Goal: Navigation & Orientation: Understand site structure

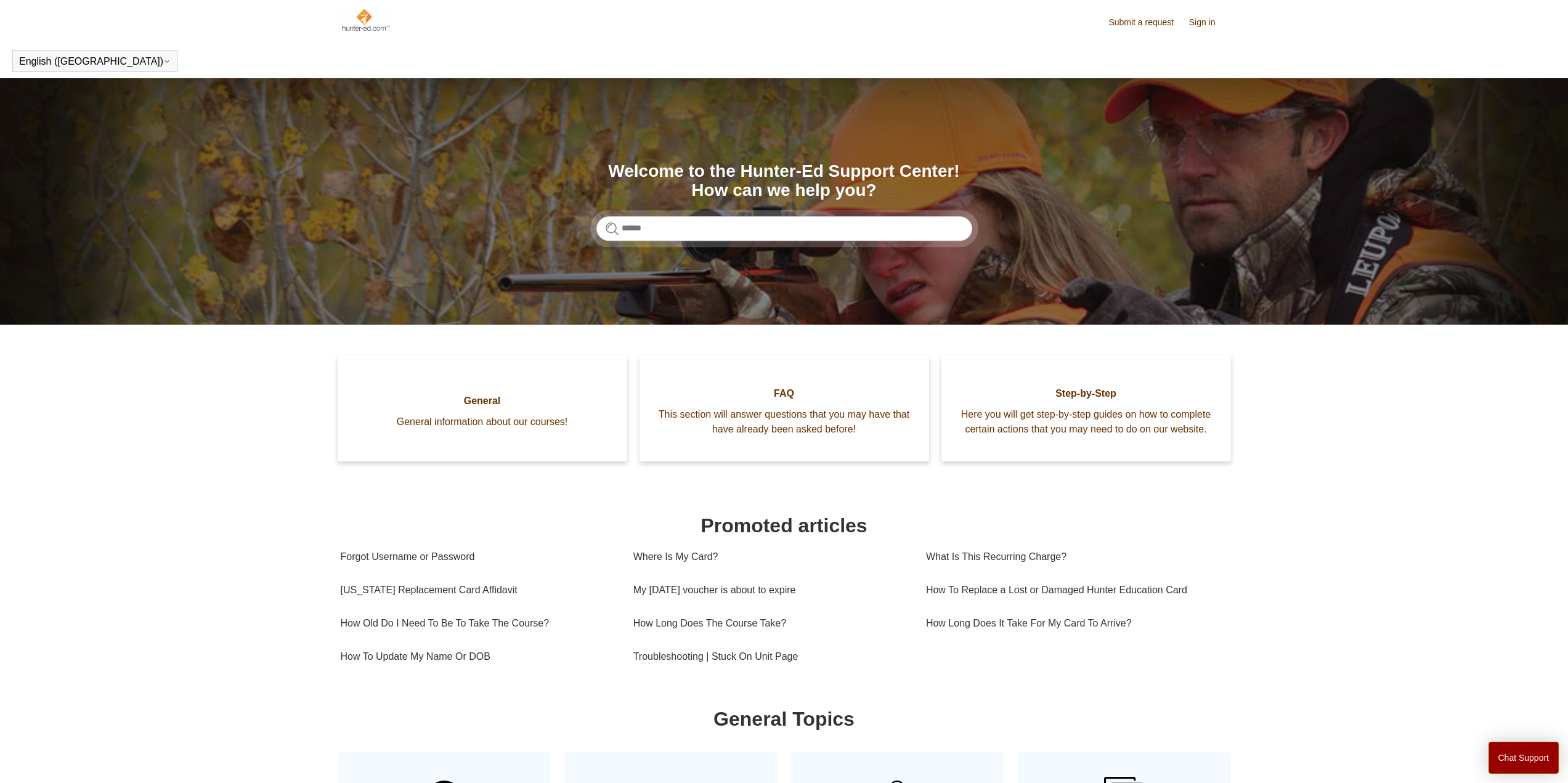
click at [368, 20] on img at bounding box center [365, 20] width 50 height 24
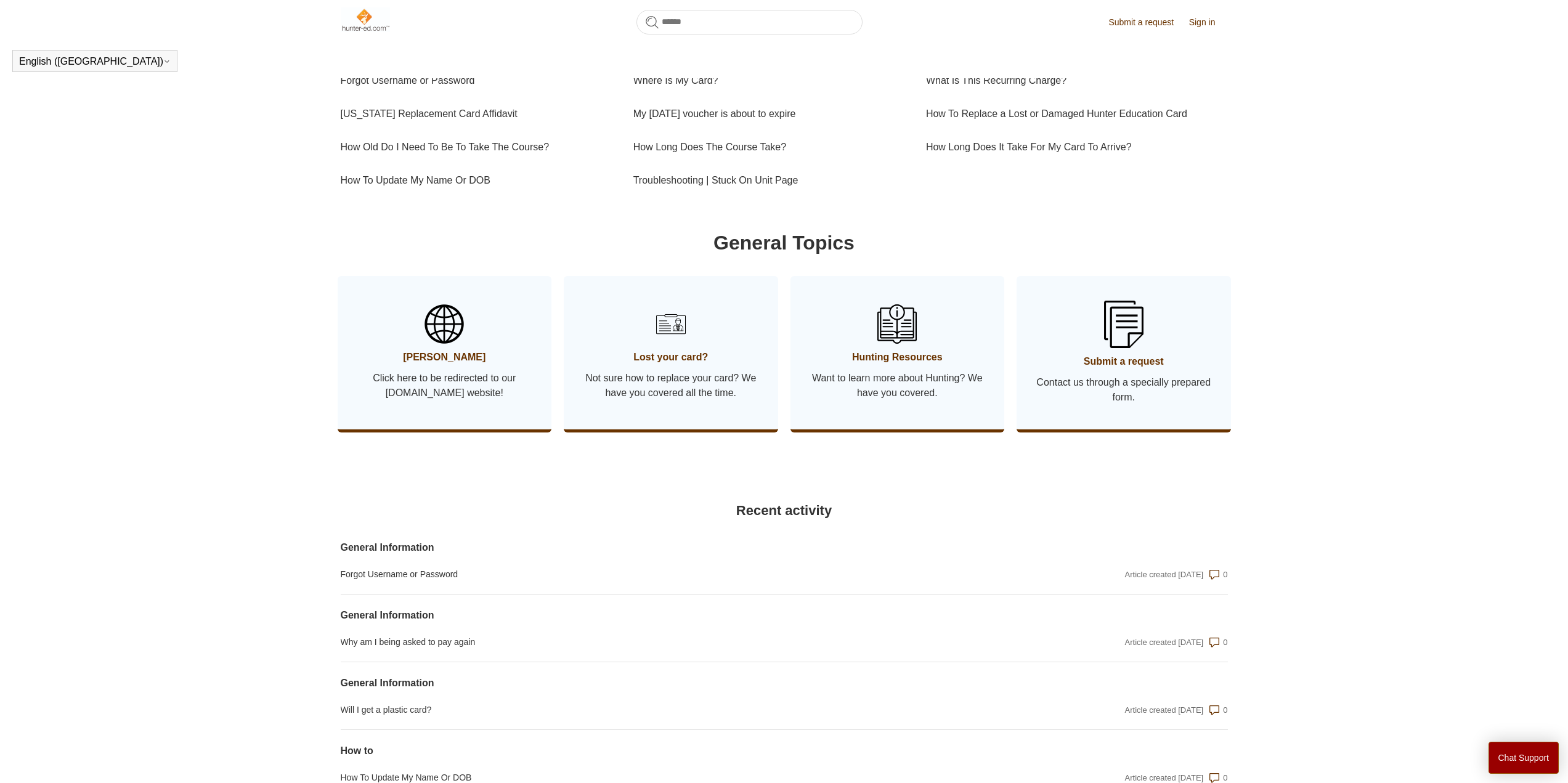
scroll to position [335, 0]
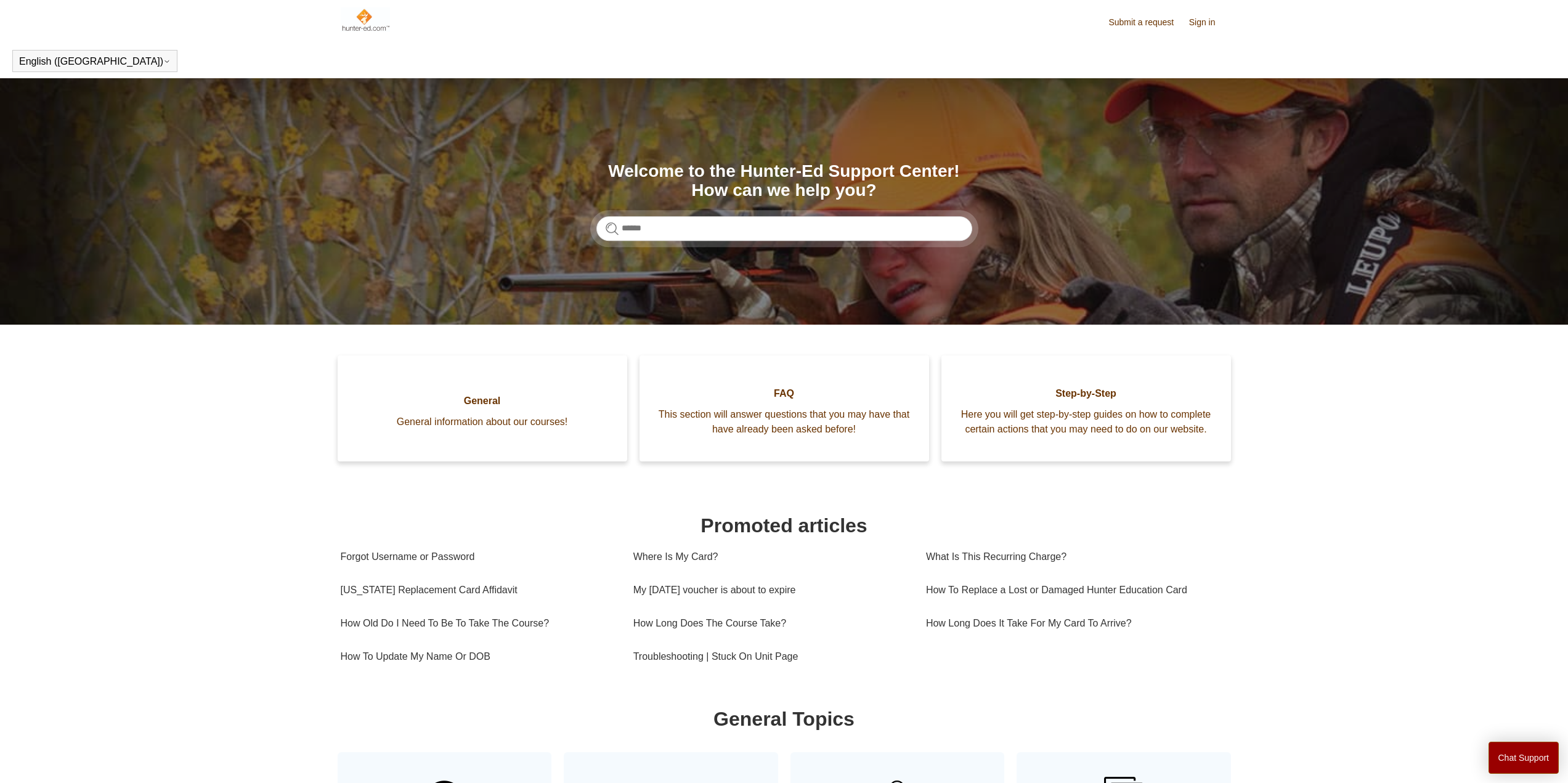
click at [180, 419] on main "Hunter-Ed Search Welcome to the Hunter-Ed Support Center! How can we help you? …" at bounding box center [784, 731] width 1568 height 1306
click at [359, 23] on img at bounding box center [365, 20] width 50 height 24
click at [358, 22] on img at bounding box center [365, 20] width 50 height 24
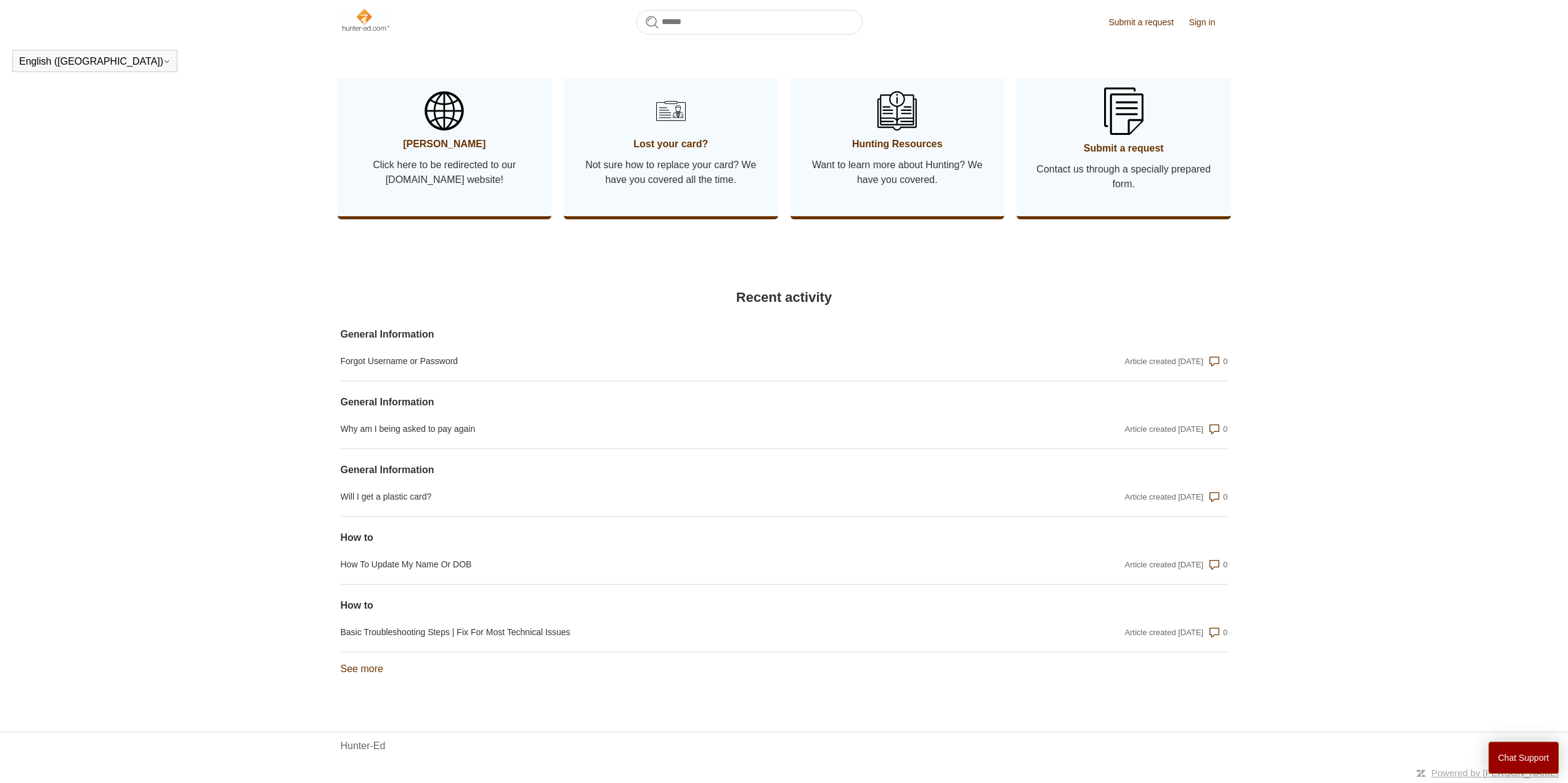
scroll to position [670, 0]
click at [372, 669] on link "See more items from recent activity" at bounding box center [361, 668] width 43 height 10
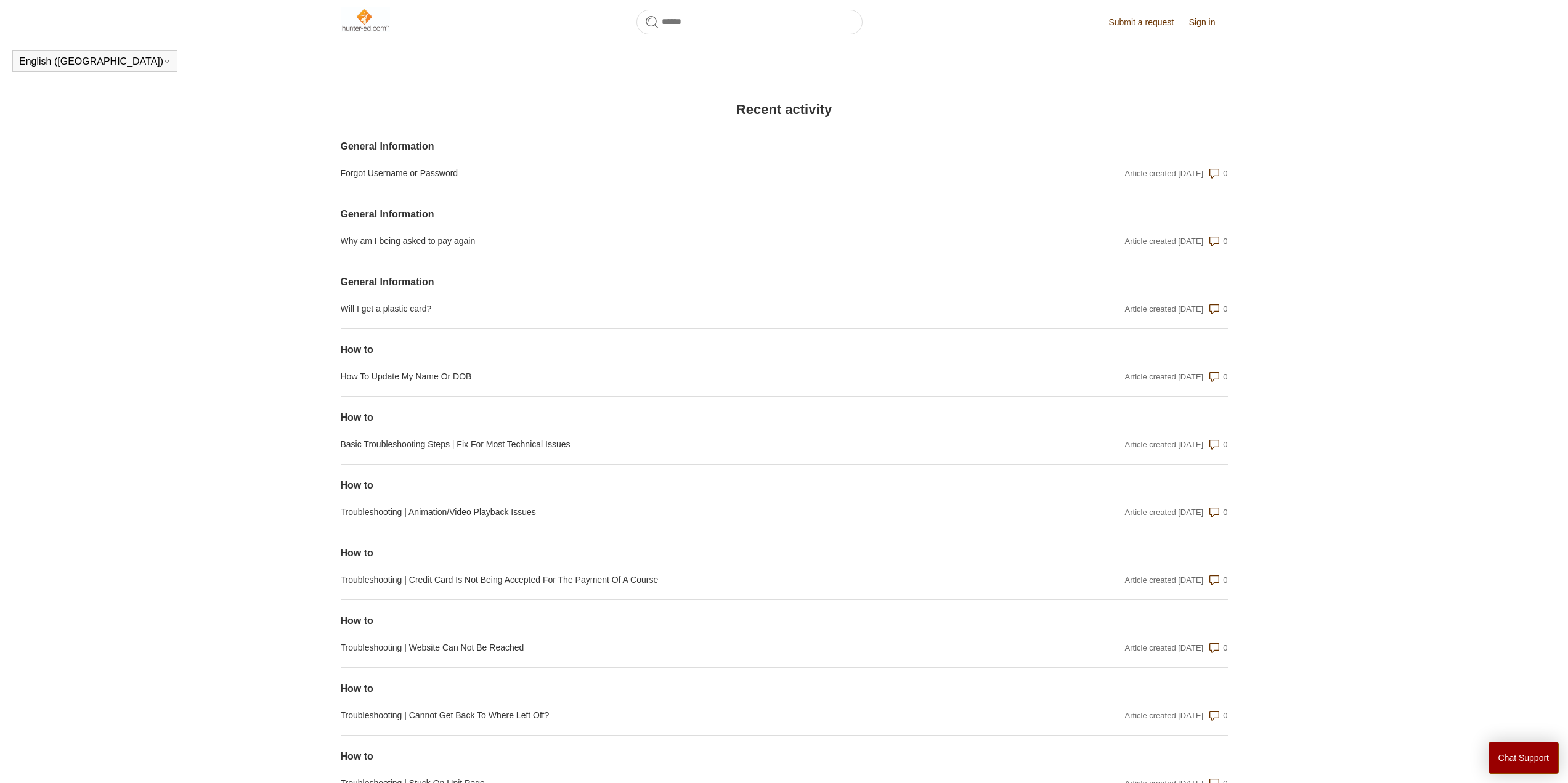
scroll to position [1009, 0]
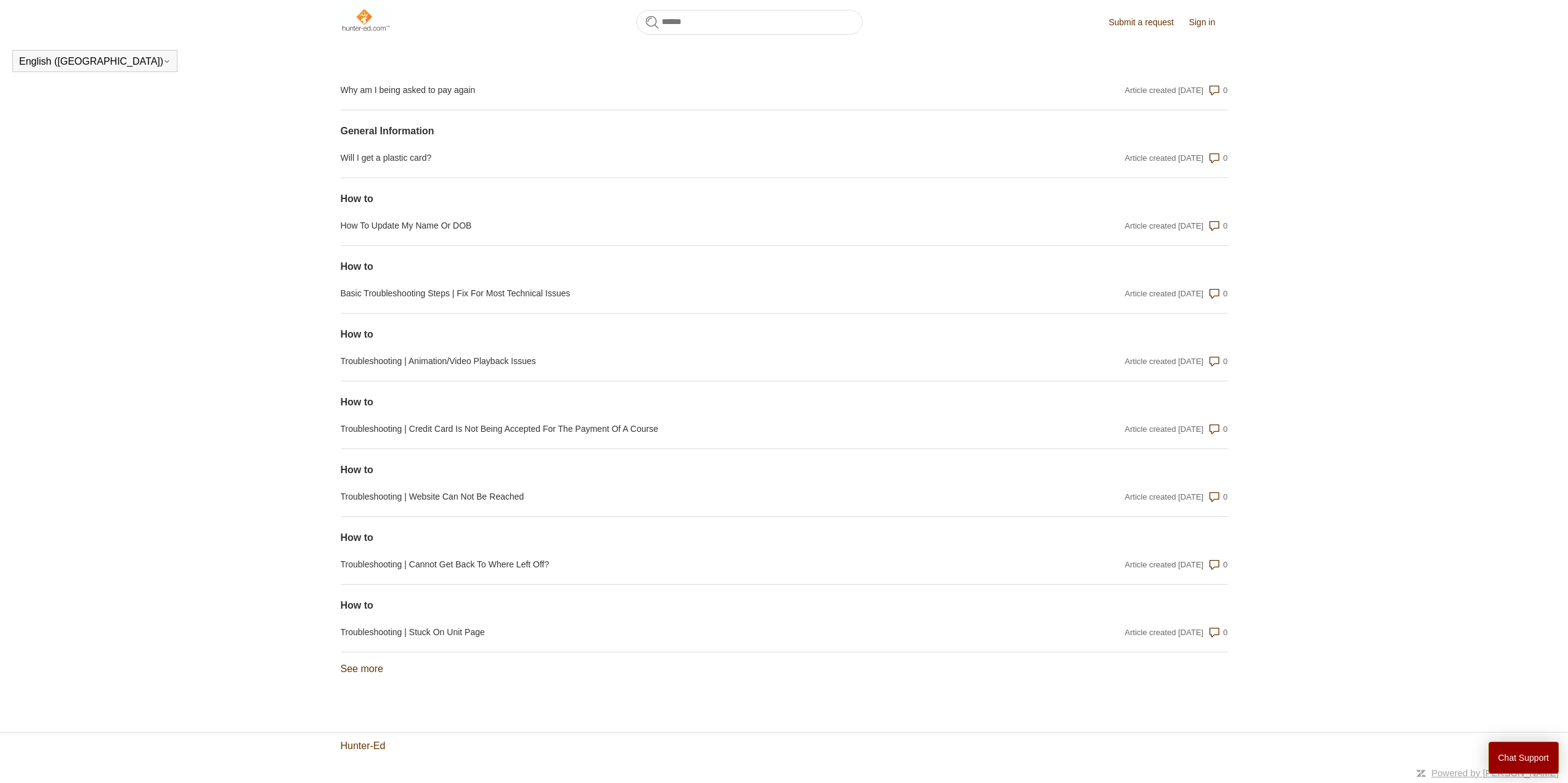
click at [376, 742] on link "Hunter-Ed" at bounding box center [363, 746] width 45 height 15
